Goal: Check status: Check status

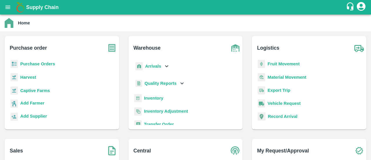
click at [23, 64] on b "Purchase Orders" at bounding box center [37, 63] width 35 height 5
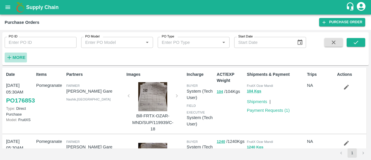
click at [14, 54] on h6 "More" at bounding box center [18, 58] width 13 height 8
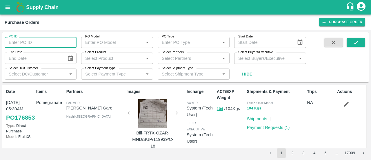
click at [34, 39] on input "PO ID" at bounding box center [41, 42] width 72 height 11
paste input "81260"
type input "81260"
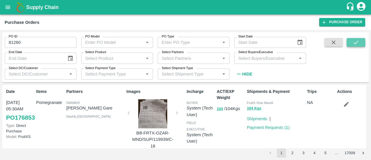
click at [353, 41] on icon "submit" at bounding box center [356, 42] width 6 height 6
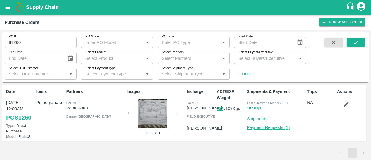
click at [275, 128] on link "Payment Requests ( 1 )" at bounding box center [268, 127] width 43 height 5
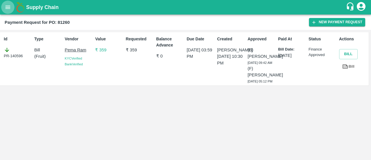
click at [9, 6] on icon "open drawer" at bounding box center [8, 7] width 6 height 6
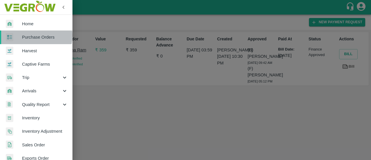
click at [30, 35] on span "Purchase Orders" at bounding box center [45, 37] width 46 height 6
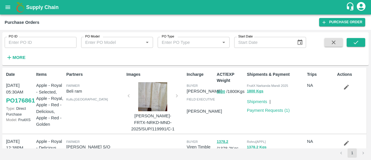
click at [41, 43] on input "PO ID" at bounding box center [41, 42] width 72 height 11
paste input "90648"
type input "90648"
click at [355, 42] on icon "submit" at bounding box center [356, 42] width 6 height 6
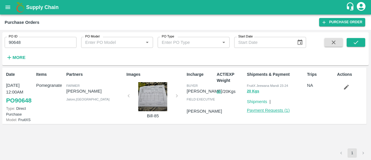
click at [272, 109] on link "Payment Requests ( 1 )" at bounding box center [268, 110] width 43 height 5
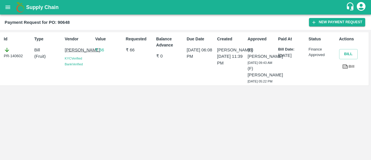
click at [6, 7] on icon "open drawer" at bounding box center [8, 7] width 5 height 3
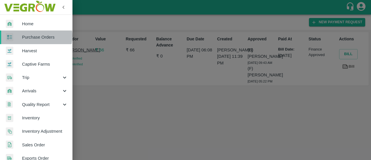
click at [34, 36] on span "Purchase Orders" at bounding box center [45, 37] width 46 height 6
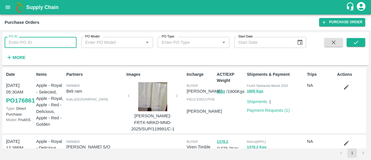
click at [37, 40] on input "PO ID" at bounding box center [41, 42] width 72 height 11
paste input "90652"
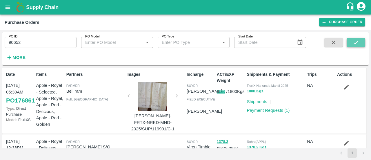
click at [349, 41] on button "submit" at bounding box center [356, 42] width 19 height 9
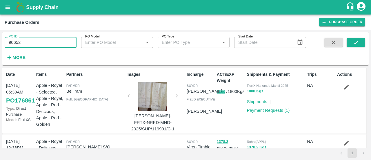
click at [47, 39] on input "90652" at bounding box center [41, 42] width 72 height 11
type input "90652"
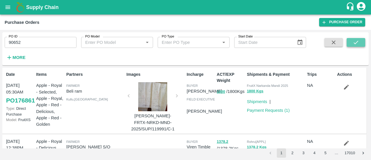
click at [352, 42] on button "submit" at bounding box center [356, 42] width 19 height 9
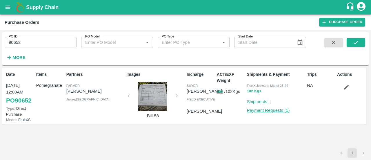
click at [279, 111] on link "Payment Requests ( 1 )" at bounding box center [268, 110] width 43 height 5
